Goal: Transaction & Acquisition: Subscribe to service/newsletter

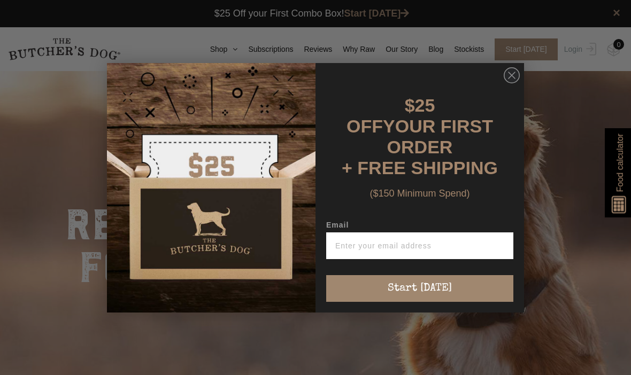
click at [400, 239] on input "Email" at bounding box center [419, 246] width 187 height 27
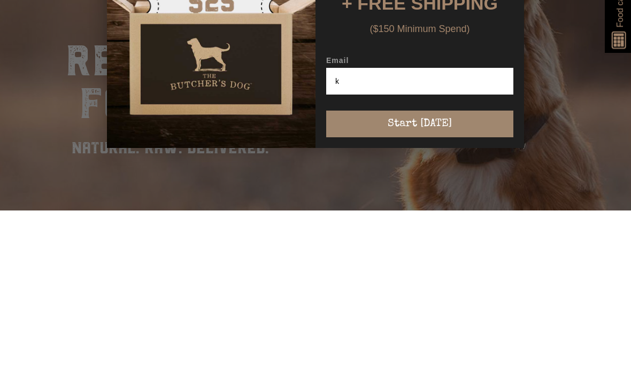
type input "ka"
type input "kate.mccauley@me.com"
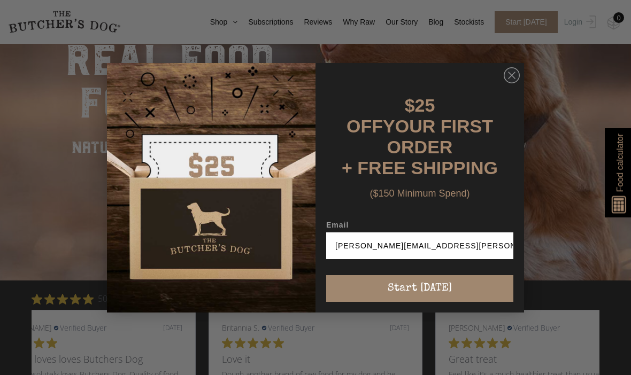
click at [441, 286] on button "Start [DATE]" at bounding box center [419, 288] width 187 height 27
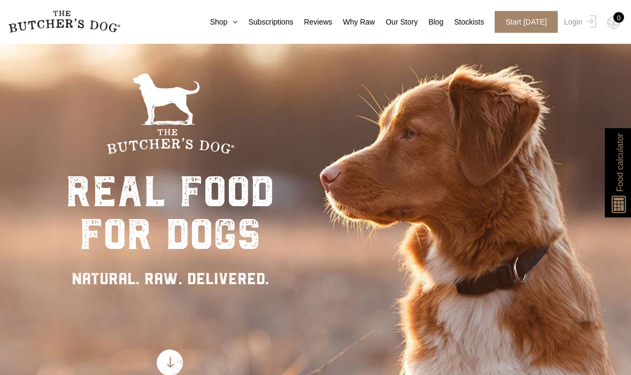
scroll to position [0, 0]
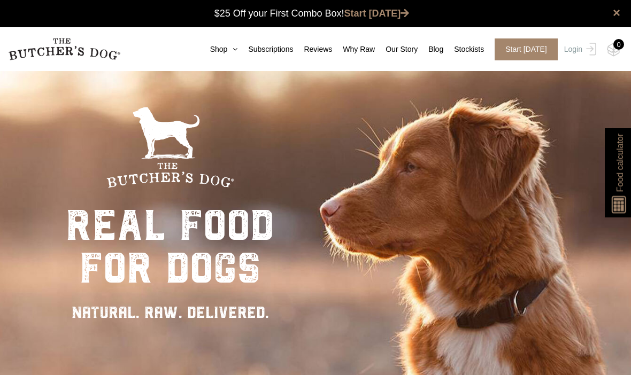
click at [219, 50] on link "Shop" at bounding box center [219, 49] width 39 height 11
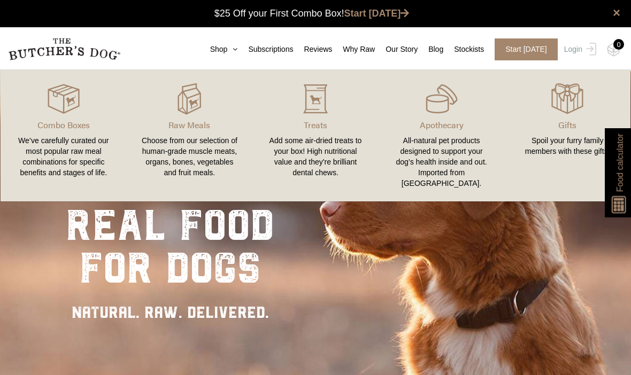
click at [191, 142] on div "Choose from our selection of human-grade muscle meats, organs, bones, vegetable…" at bounding box center [190, 156] width 101 height 43
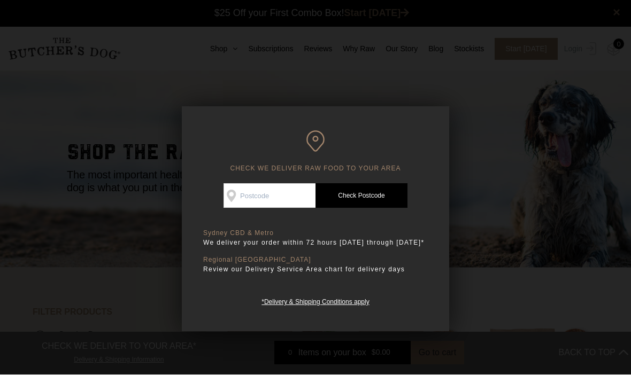
click at [279, 195] on input "Check Availability At" at bounding box center [270, 196] width 92 height 25
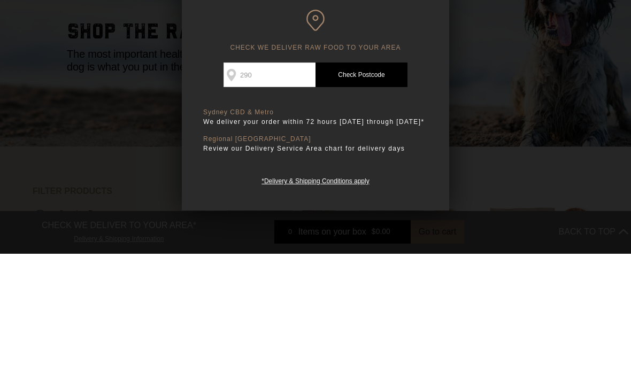
type input "2903"
click at [378, 184] on link "Check Postcode" at bounding box center [362, 196] width 92 height 25
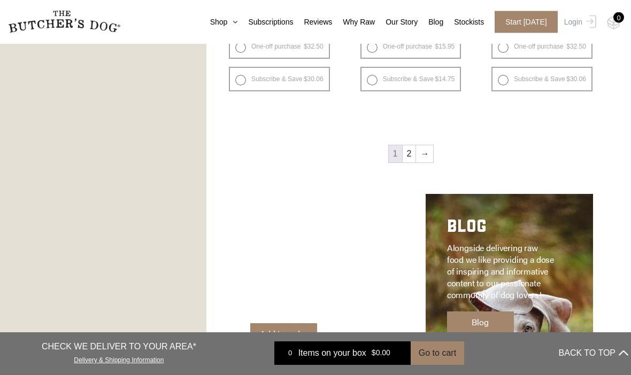
scroll to position [1392, 0]
click at [423, 156] on link "→" at bounding box center [424, 153] width 17 height 17
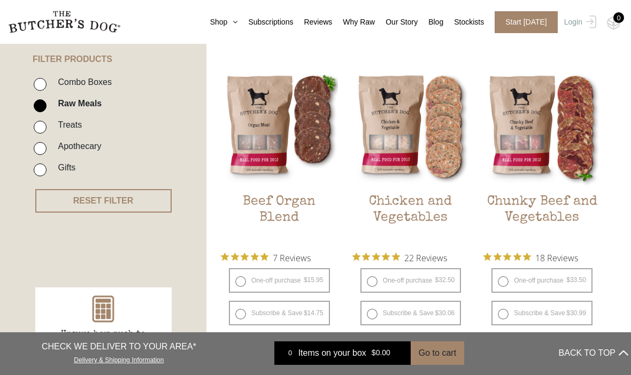
scroll to position [253, 0]
click at [0, 0] on img at bounding box center [0, 0] width 0 height 0
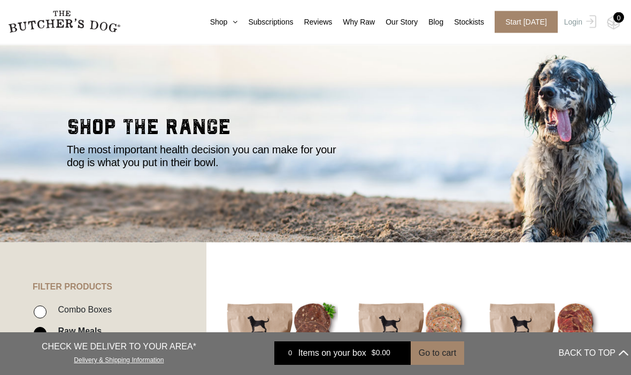
scroll to position [0, 0]
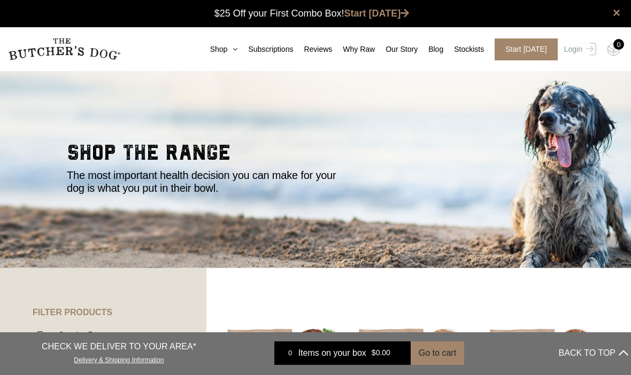
click at [224, 44] on link "Shop" at bounding box center [219, 49] width 39 height 11
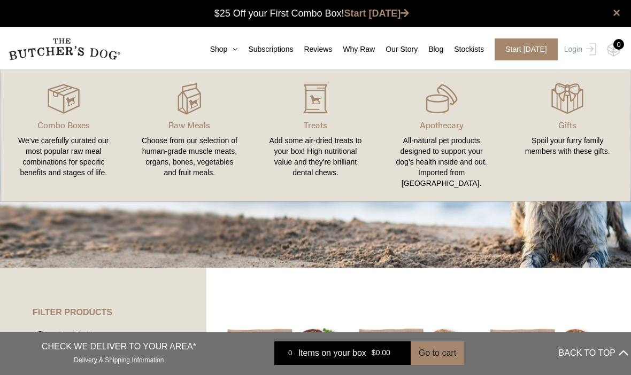
click at [205, 136] on div "Choose from our selection of human-grade muscle meats, organs, bones, vegetable…" at bounding box center [190, 156] width 101 height 43
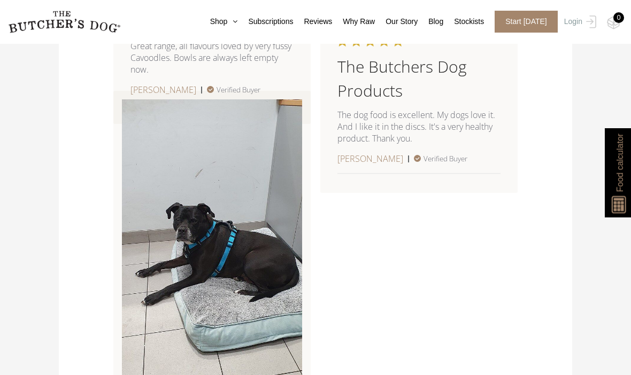
scroll to position [1735, 0]
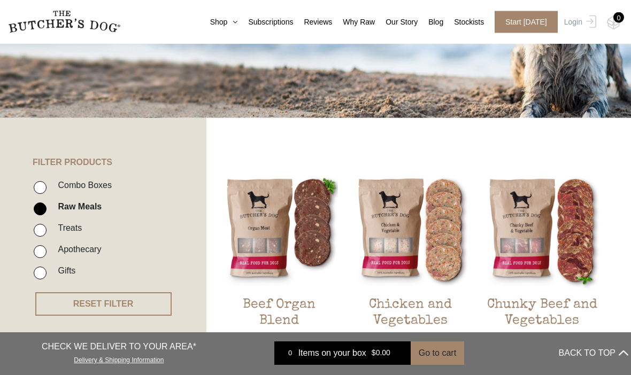
scroll to position [155, 0]
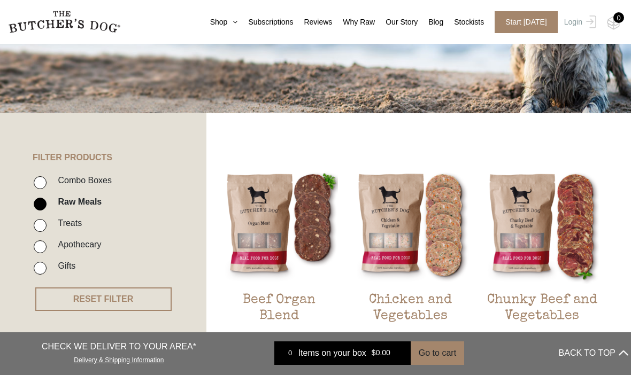
click at [40, 180] on input "Combo Boxes" at bounding box center [40, 183] width 13 height 13
checkbox input "true"
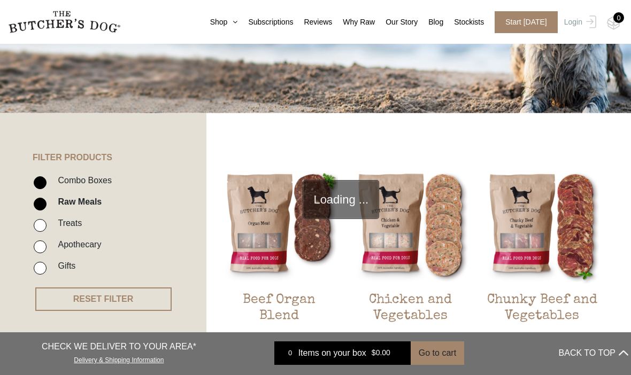
click at [38, 208] on input "Raw Meals" at bounding box center [40, 204] width 13 height 13
checkbox input "false"
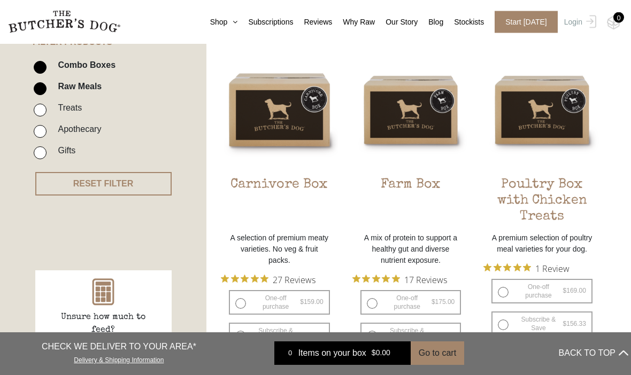
scroll to position [271, 0]
click at [437, 243] on p "A mix of protein to support a healthy gut and diverse nutrient exposure." at bounding box center [410, 250] width 117 height 34
click at [0, 0] on img at bounding box center [0, 0] width 0 height 0
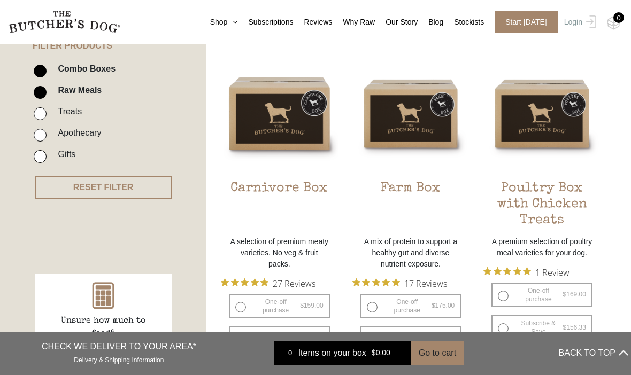
scroll to position [266, 0]
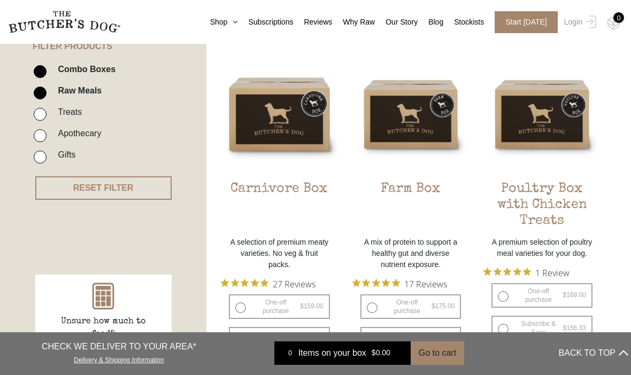
click at [576, 214] on h2 "Poultry Box with Chicken Treats" at bounding box center [542, 206] width 117 height 50
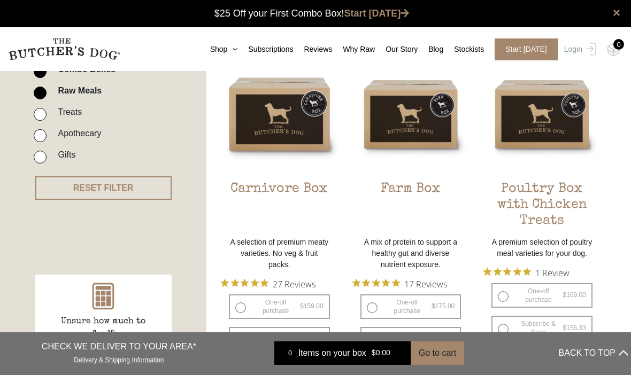
scroll to position [303, 0]
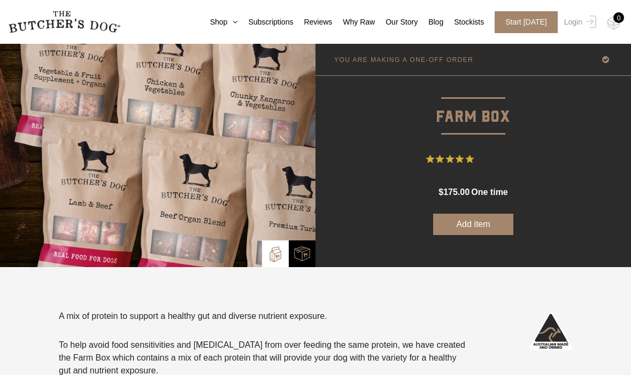
scroll to position [49, 0]
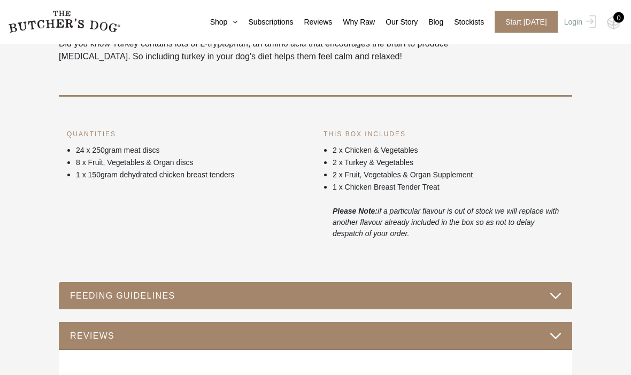
scroll to position [465, 0]
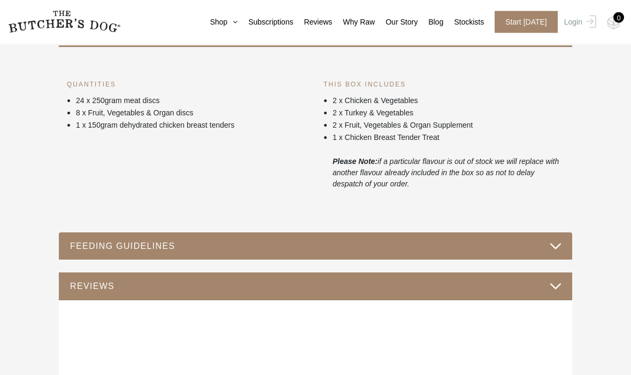
click at [556, 253] on button "FEEDING GUIDELINES" at bounding box center [316, 247] width 492 height 14
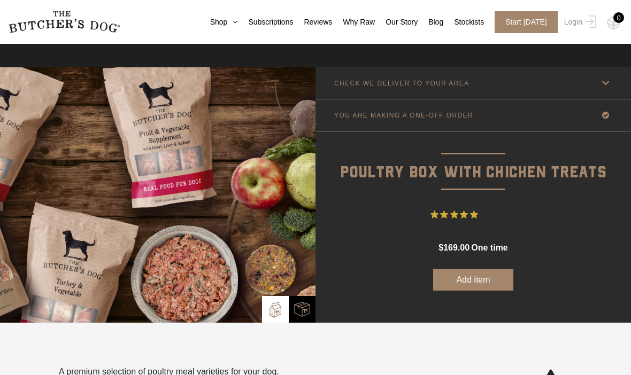
scroll to position [0, 0]
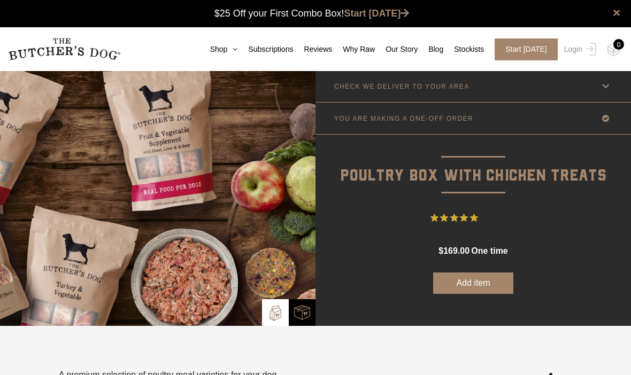
click at [608, 119] on icon at bounding box center [605, 118] width 13 height 13
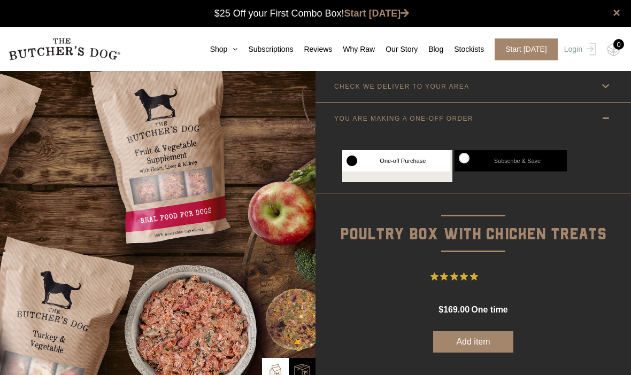
click at [531, 163] on label "Subscribe & Save" at bounding box center [511, 160] width 112 height 21
radio input "true"
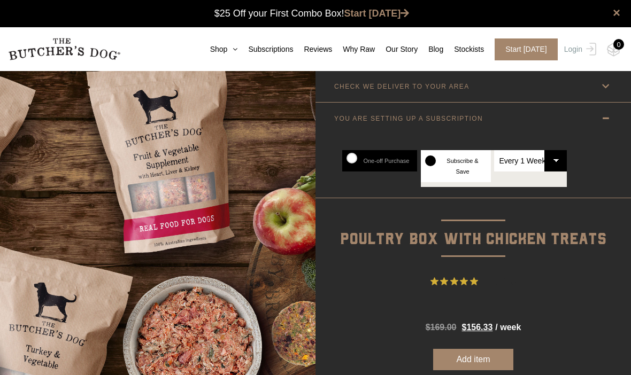
click at [516, 167] on select "Every 1 Week Every 2 Weeks Every 3 Weeks Every 4 Weeks Every 5 Weeks Every 6 We…" at bounding box center [530, 160] width 73 height 21
select select "3_week"
radio input "true"
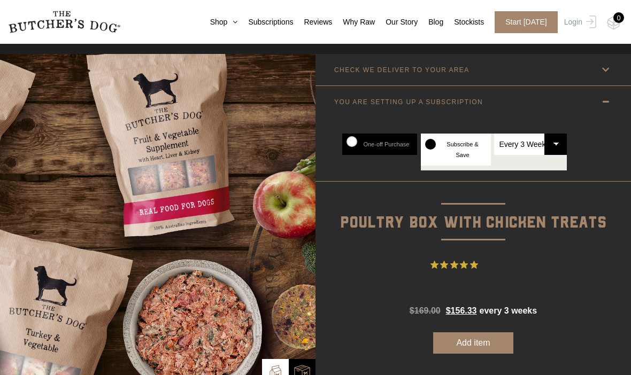
scroll to position [25, 0]
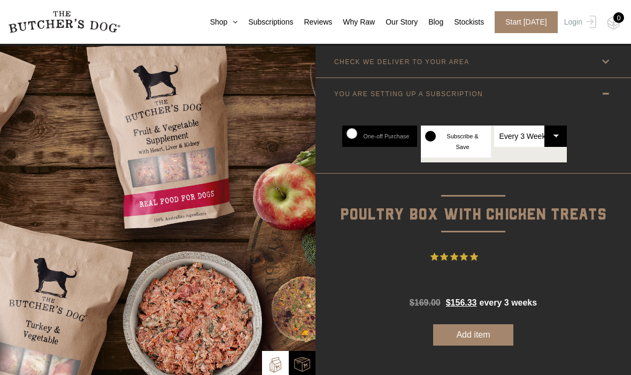
click at [553, 138] on select "Every 1 Week Every 2 Weeks Every 3 Weeks Every 4 Weeks Every 5 Weeks Every 6 We…" at bounding box center [530, 136] width 73 height 21
select select "2_week"
radio input "true"
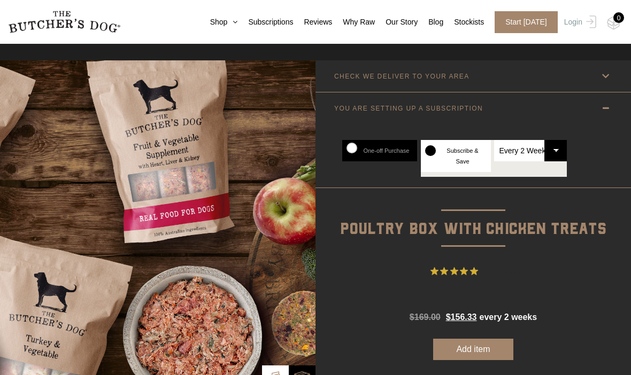
scroll to position [0, 0]
